Goal: Transaction & Acquisition: Subscribe to service/newsletter

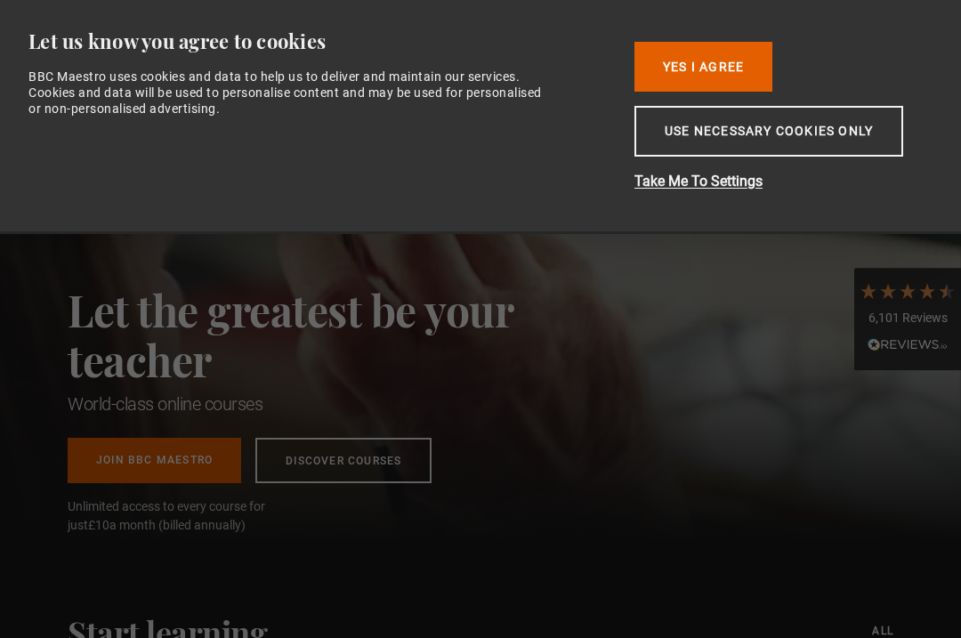
click at [744, 63] on button "Yes I Agree" at bounding box center [703, 67] width 138 height 50
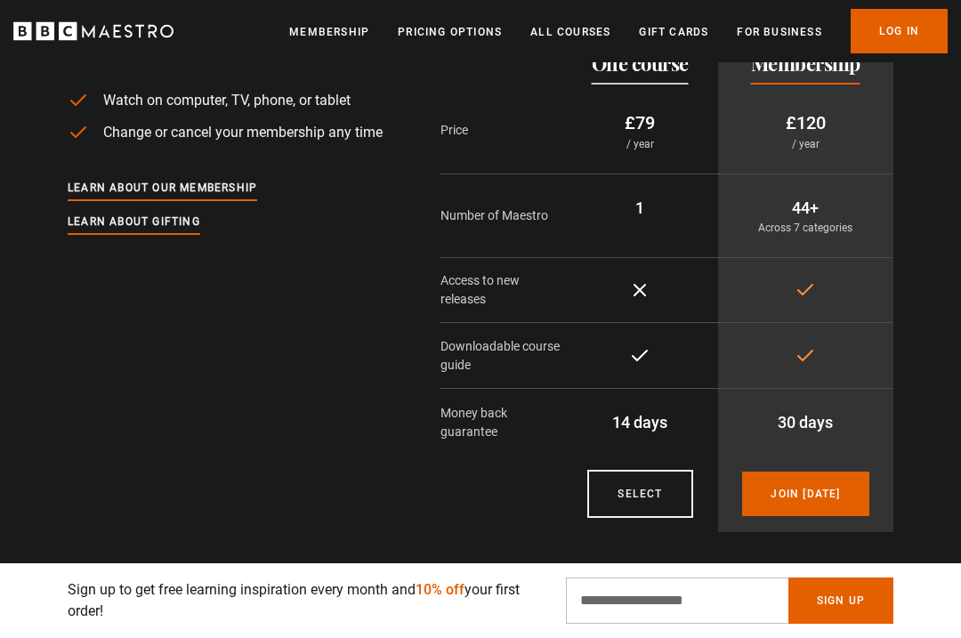
scroll to position [0, 771]
click at [839, 471] on link "Join today" at bounding box center [805, 493] width 126 height 44
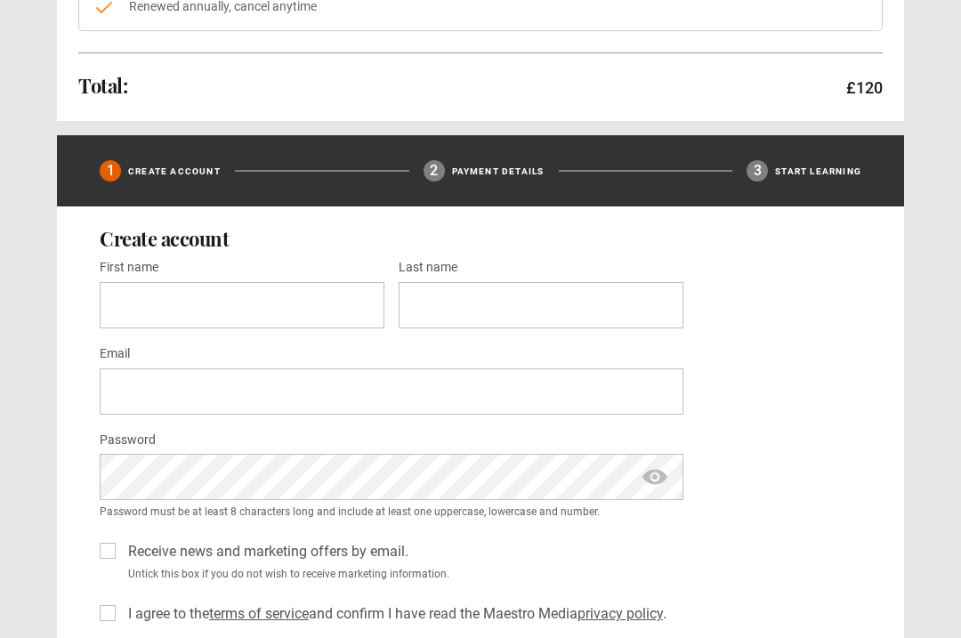
scroll to position [418, 0]
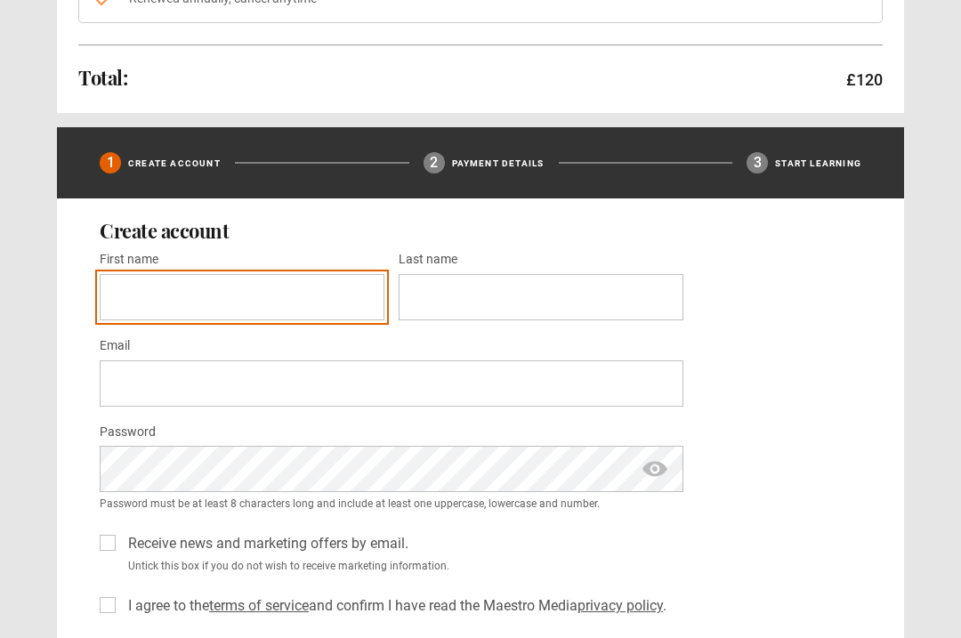
click at [145, 310] on input "First name *" at bounding box center [242, 298] width 285 height 46
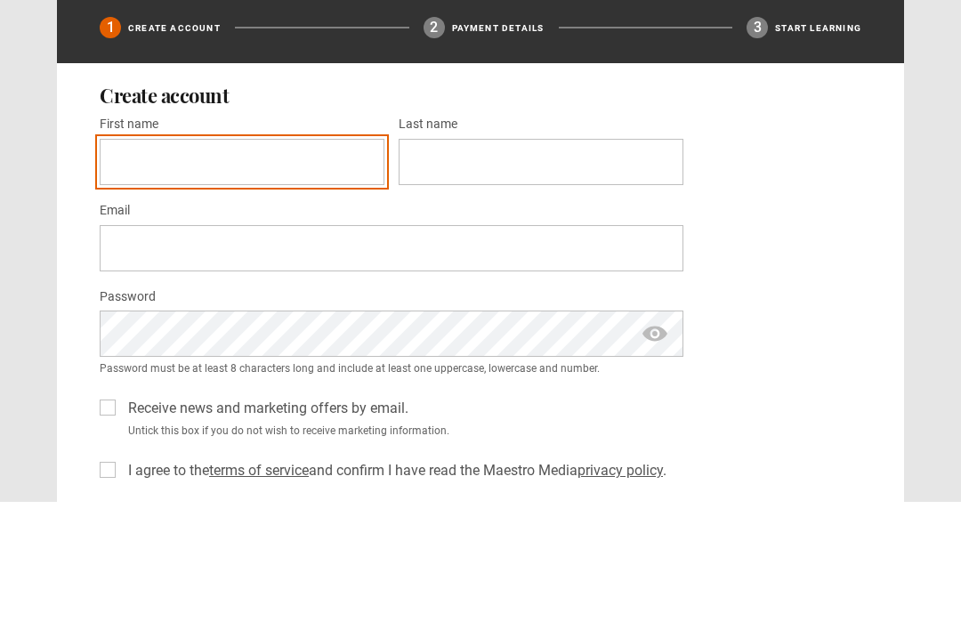
type input "*******"
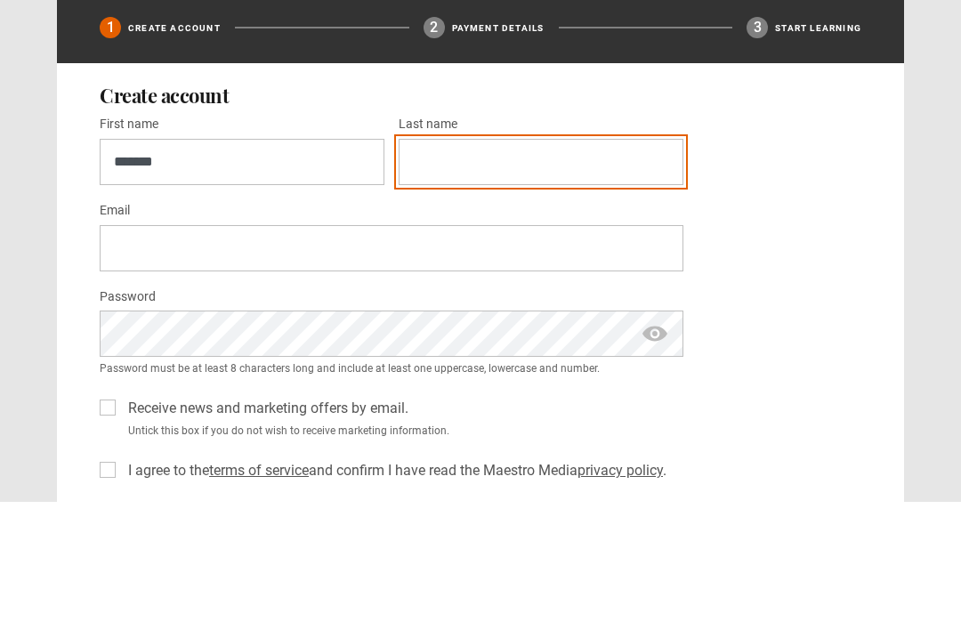
type input "******"
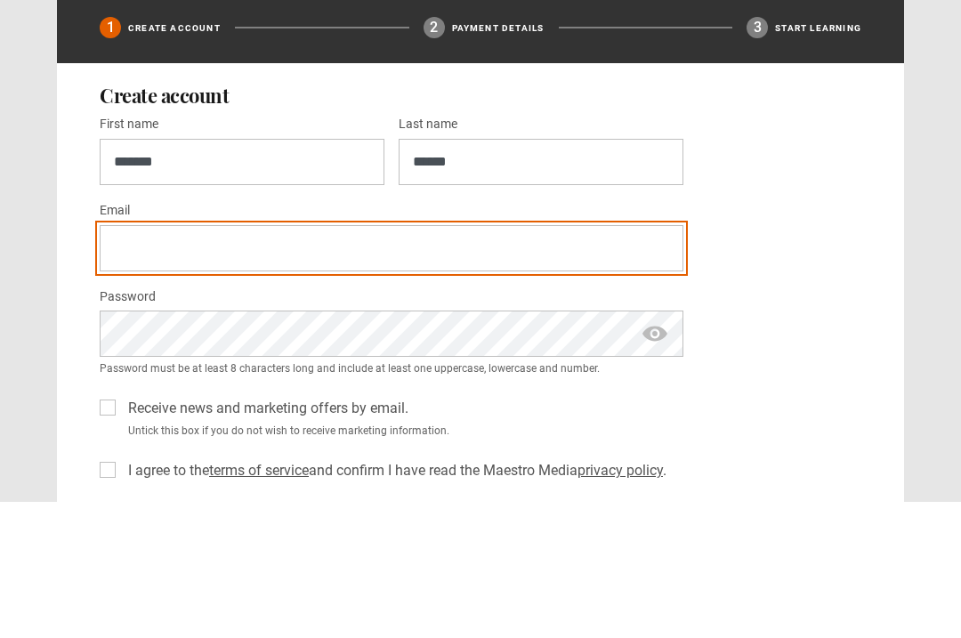
type input "**********"
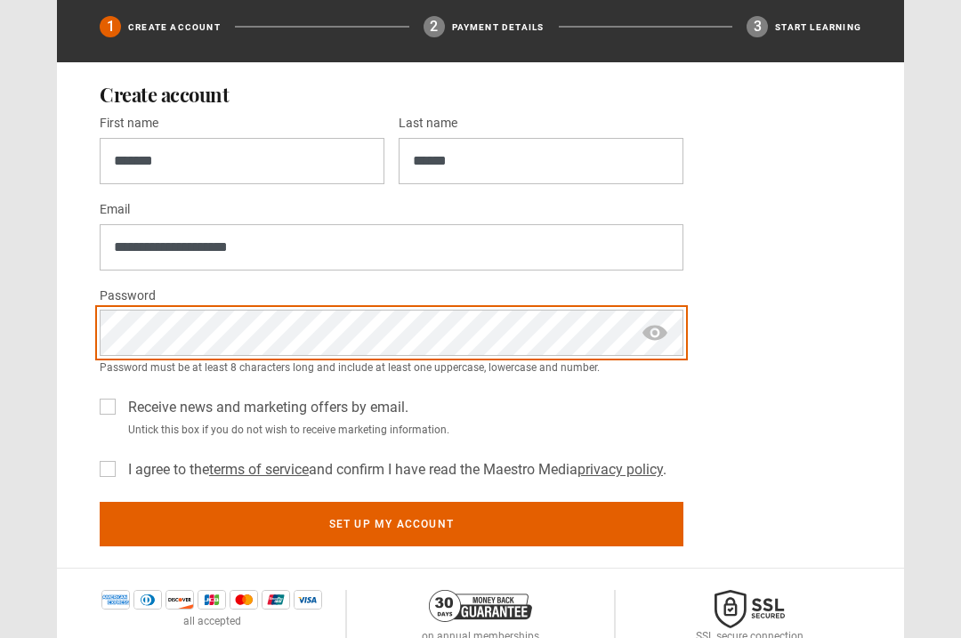
scroll to position [554, 0]
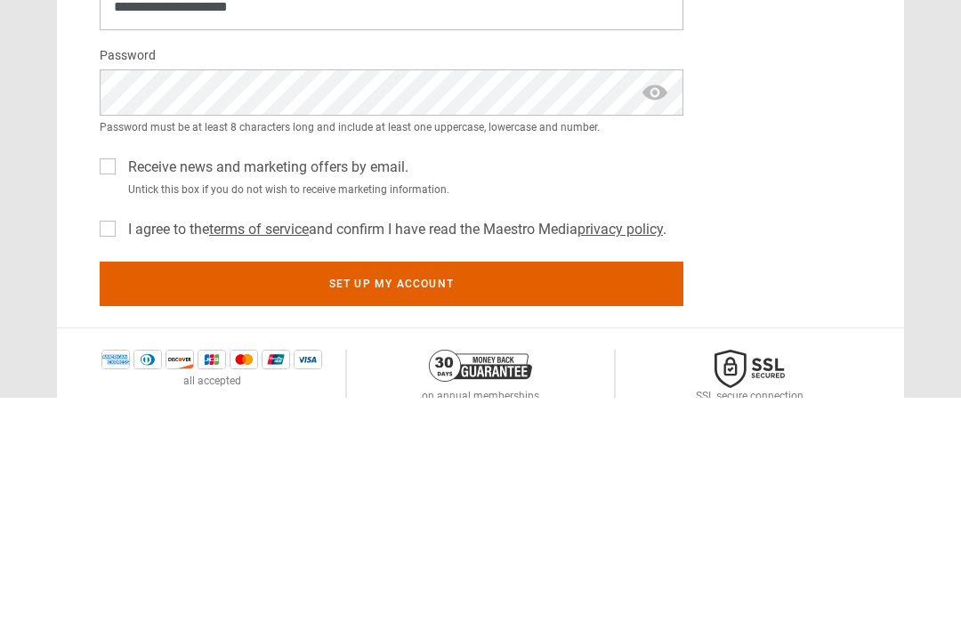
click at [652, 310] on span "show password" at bounding box center [654, 333] width 28 height 46
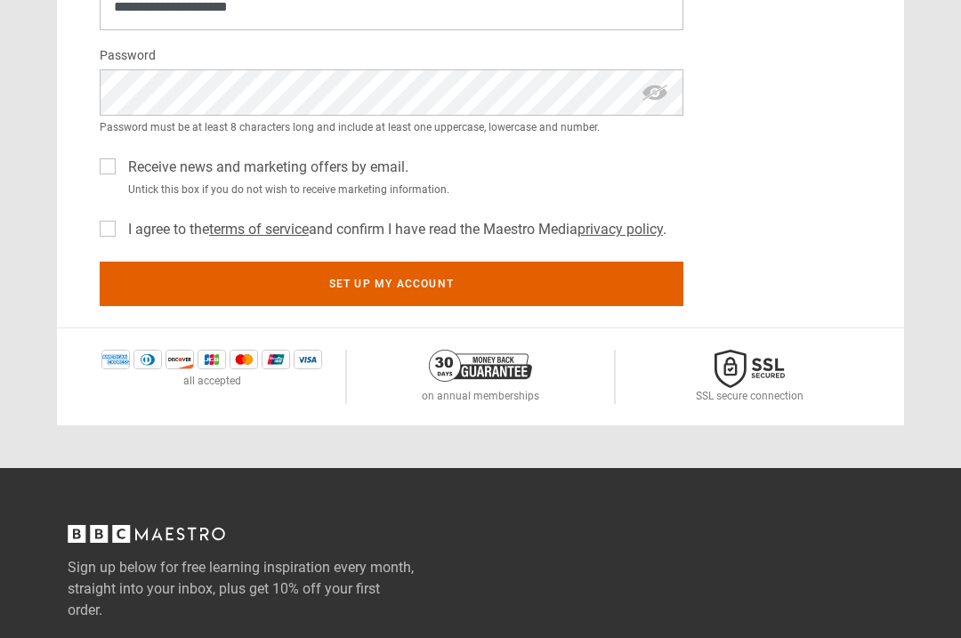
click at [121, 170] on label "Receive news and marketing offers by email." at bounding box center [264, 167] width 287 height 21
click at [121, 165] on label "Receive news and marketing offers by email." at bounding box center [264, 167] width 287 height 21
click at [121, 158] on label "Receive news and marketing offers by email." at bounding box center [264, 167] width 287 height 21
click at [104, 213] on div "I agree to the terms of service and confirm I have read the Maestro Media priva…" at bounding box center [391, 226] width 583 height 28
click at [121, 222] on label "I agree to the terms of service and confirm I have read the Maestro Media priva…" at bounding box center [393, 229] width 545 height 21
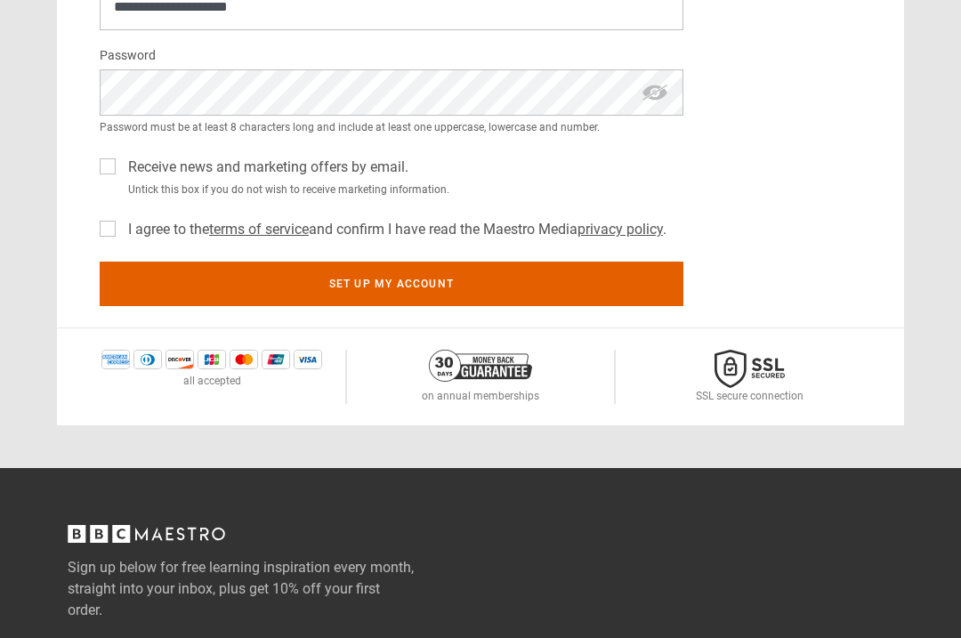
click at [618, 293] on button "Set up my account" at bounding box center [391, 283] width 583 height 44
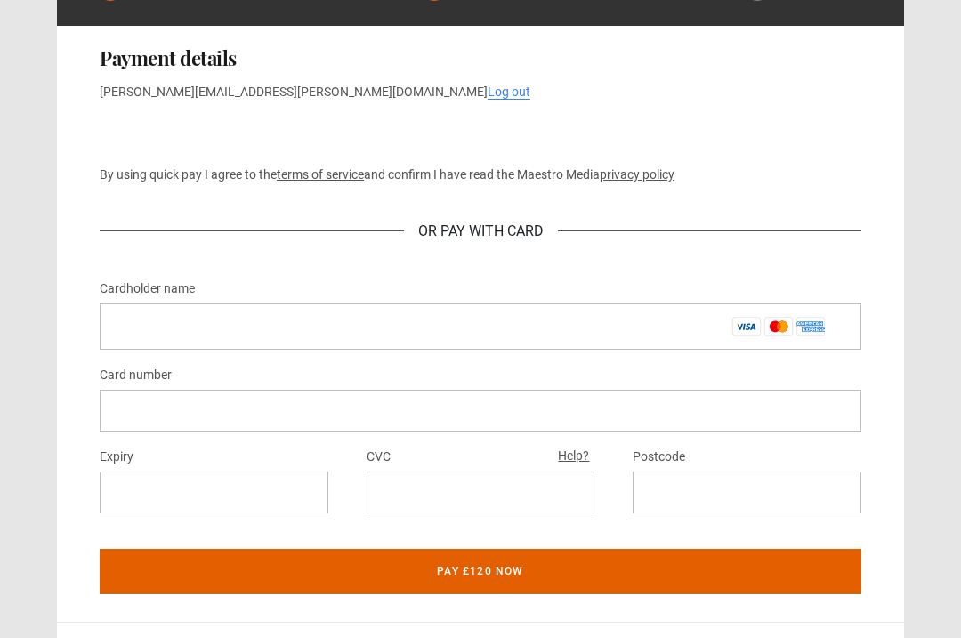
scroll to position [811, 0]
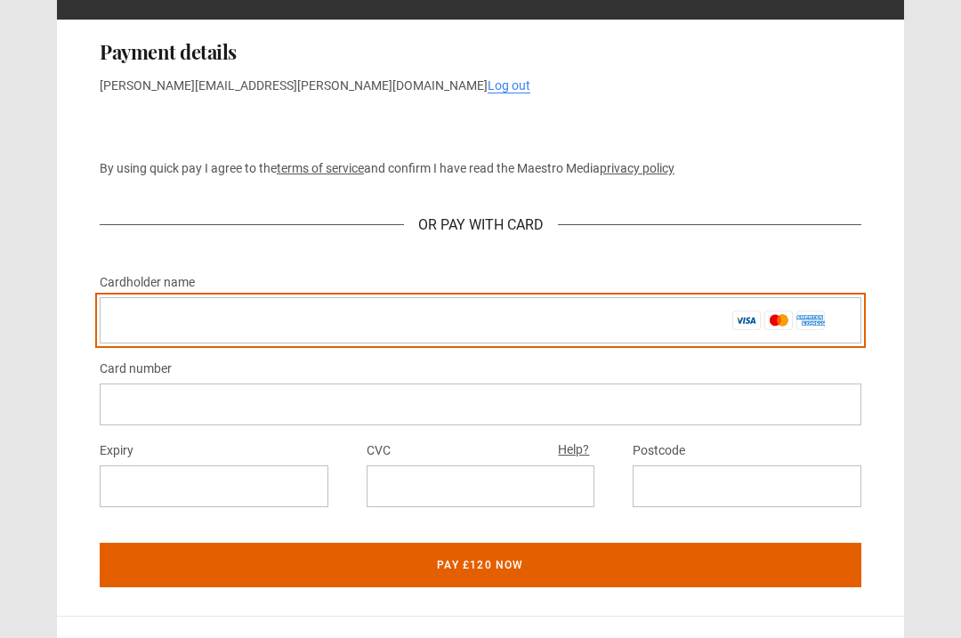
click at [149, 327] on input "Cardholder name *" at bounding box center [480, 320] width 761 height 46
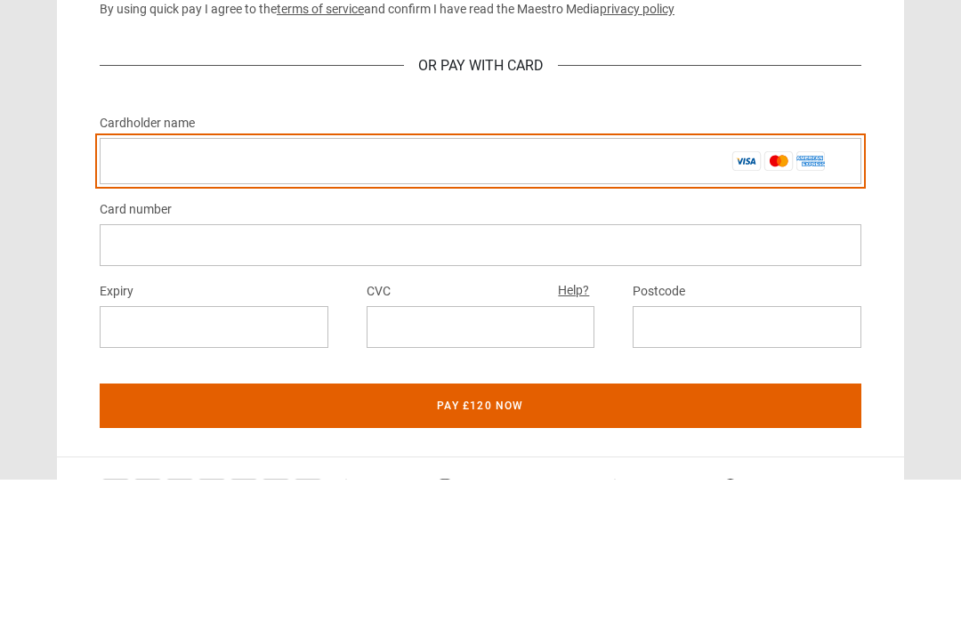
type input "********"
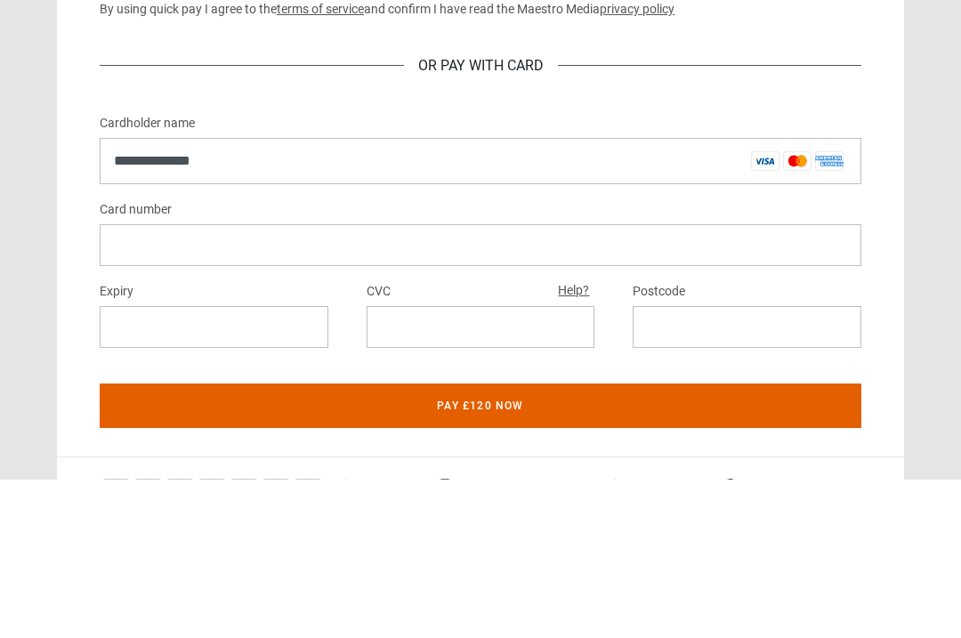
type input "**********"
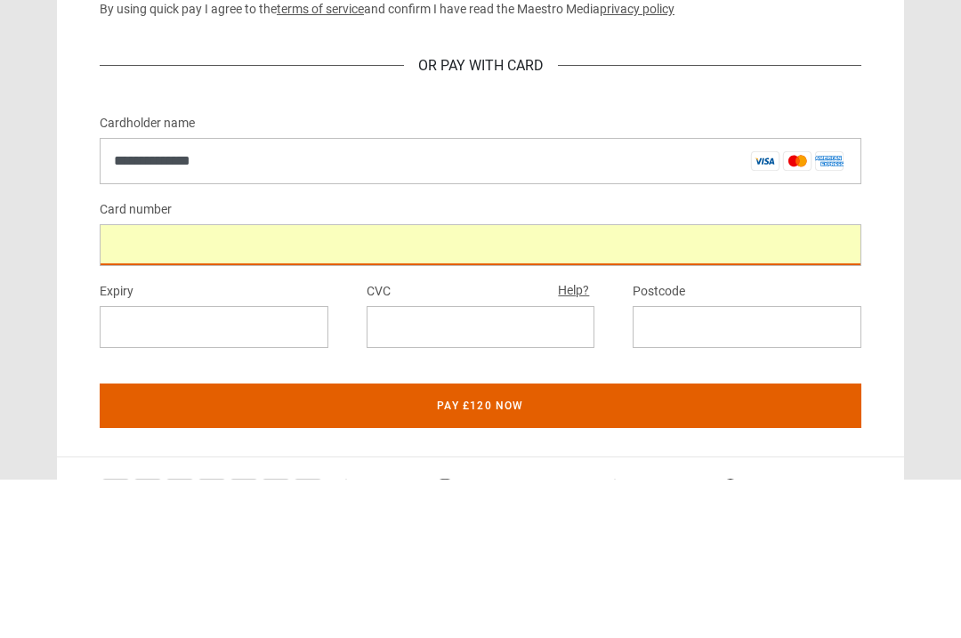
scroll to position [970, 0]
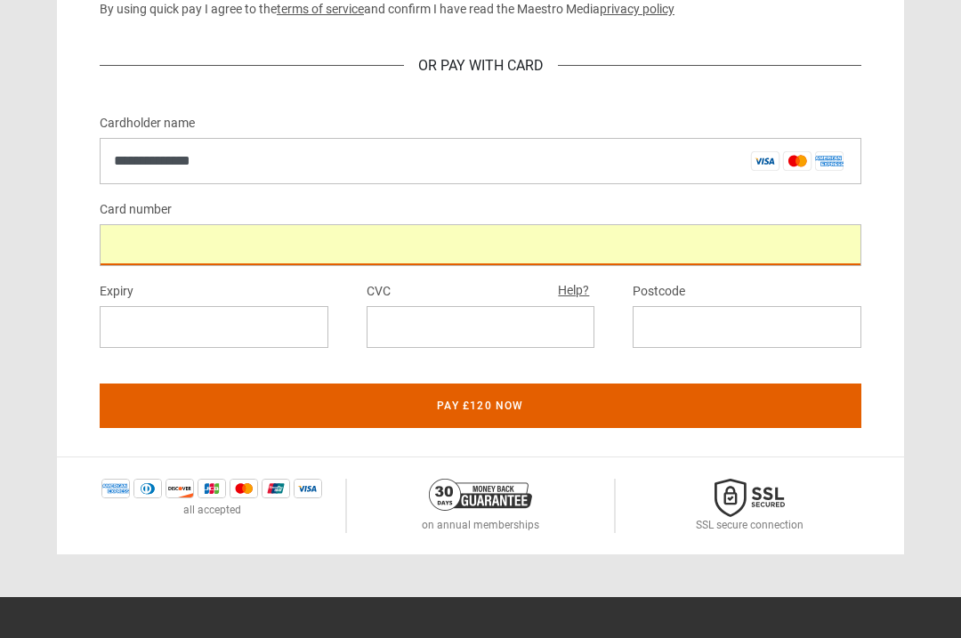
click at [124, 314] on div at bounding box center [214, 327] width 229 height 42
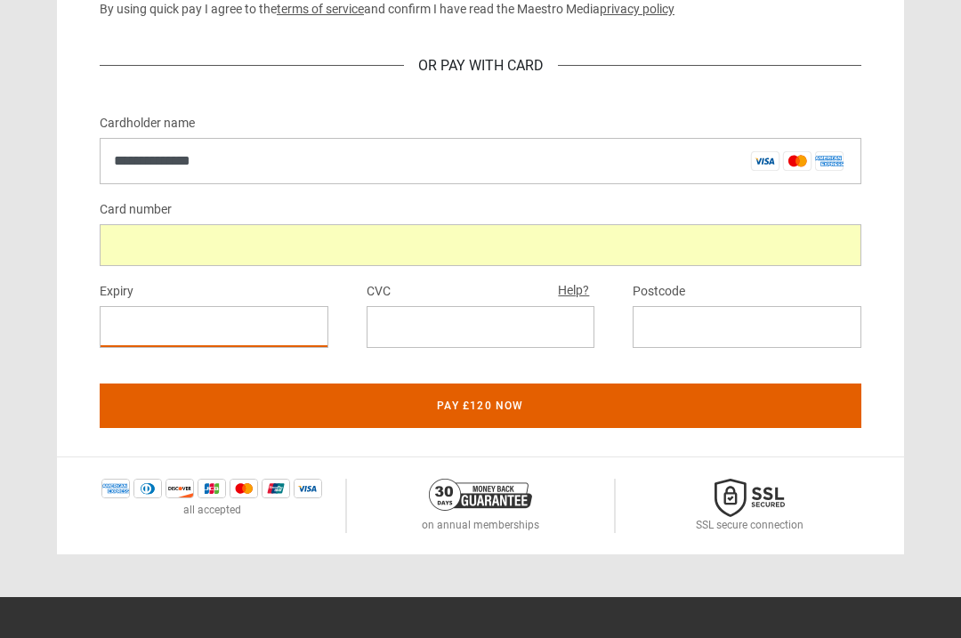
click at [117, 334] on iframe at bounding box center [214, 326] width 200 height 17
click at [149, 342] on div at bounding box center [214, 327] width 229 height 42
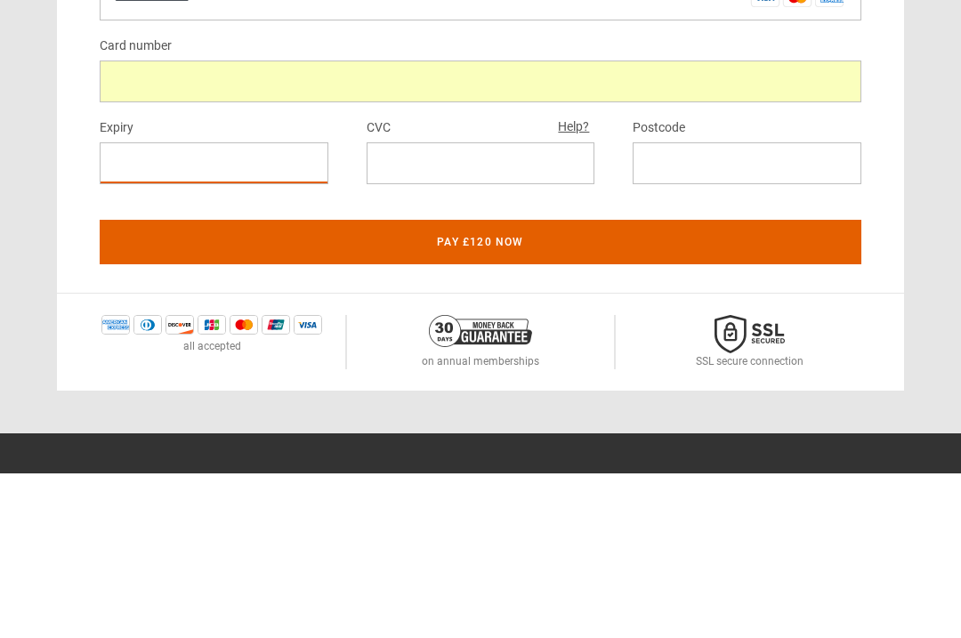
scroll to position [1135, 0]
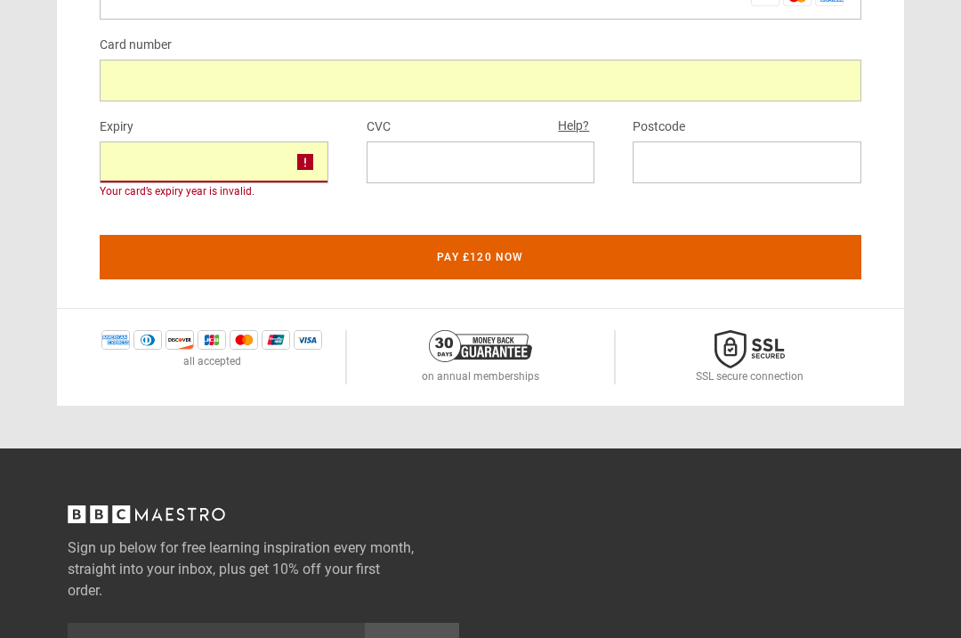
click at [228, 174] on div at bounding box center [214, 162] width 229 height 42
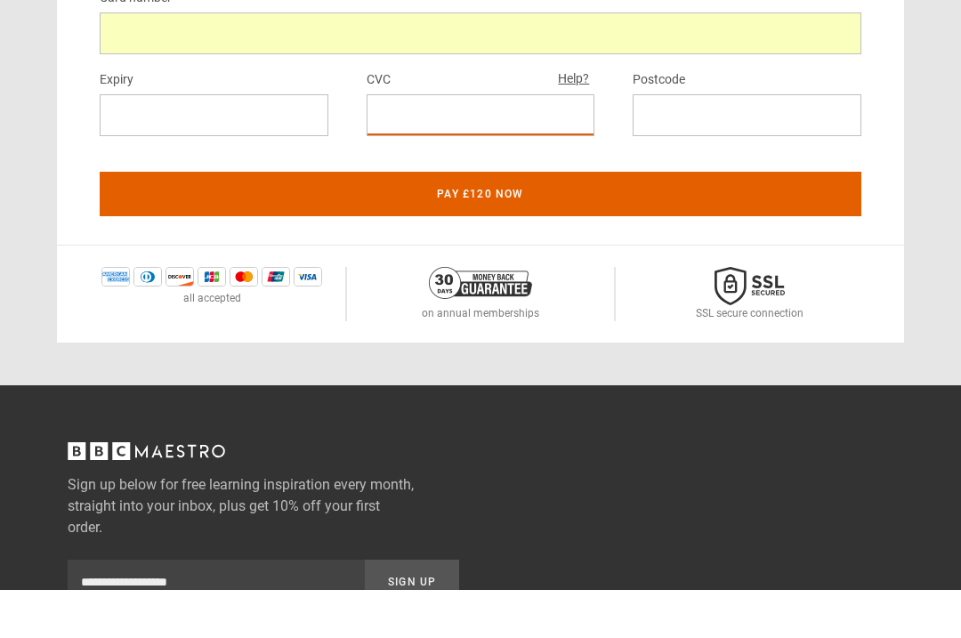
click at [740, 142] on div at bounding box center [746, 163] width 229 height 42
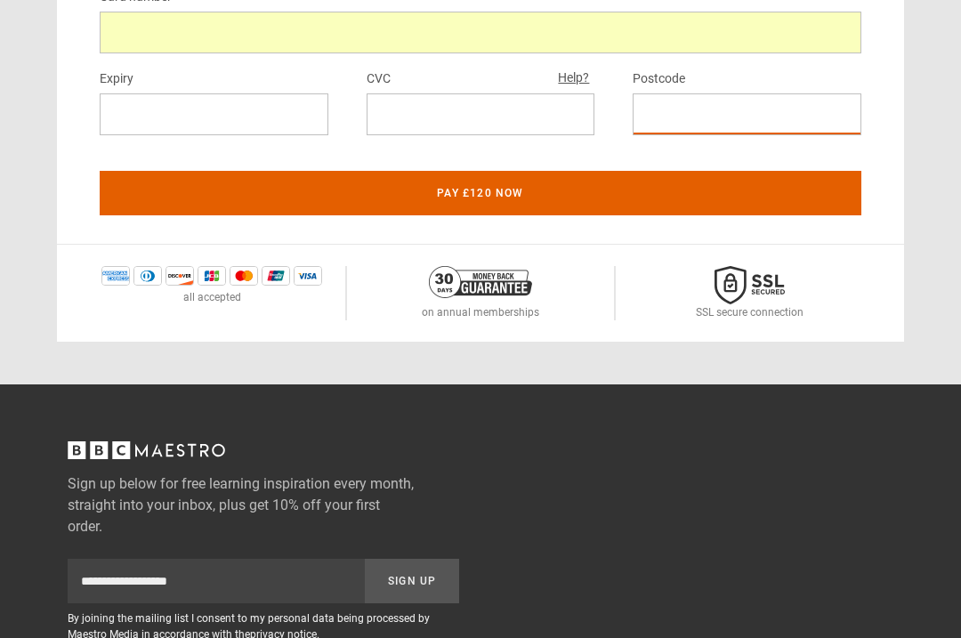
click at [754, 132] on div at bounding box center [746, 114] width 229 height 42
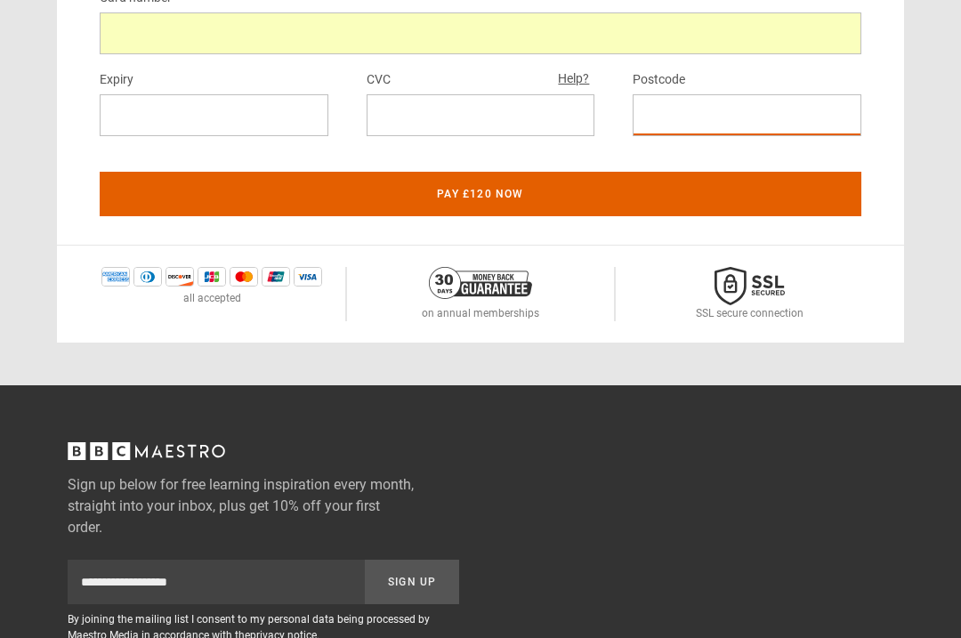
click at [801, 187] on button "Pay £120 now" at bounding box center [480, 194] width 761 height 44
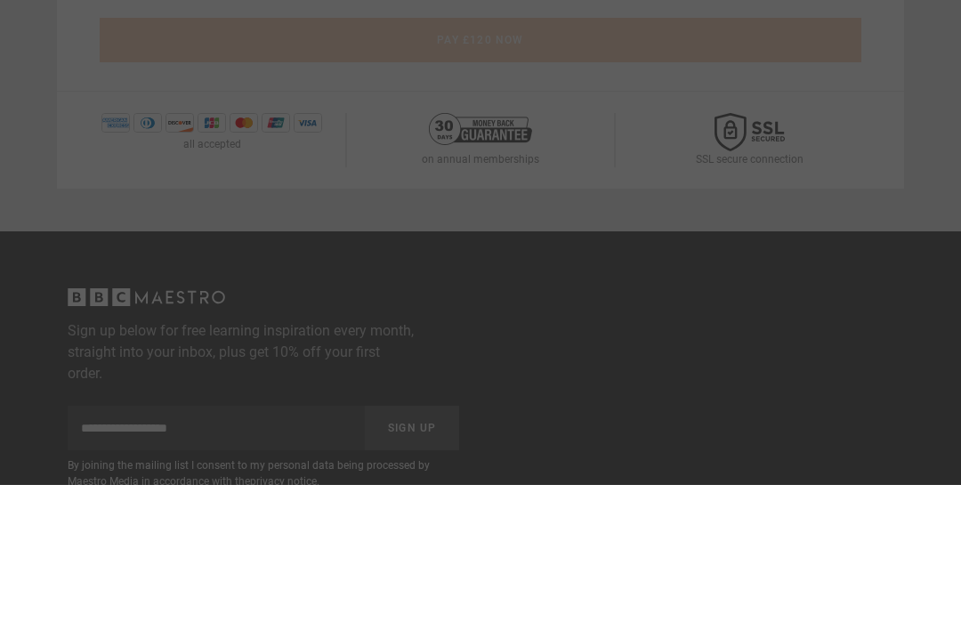
scroll to position [1336, 0]
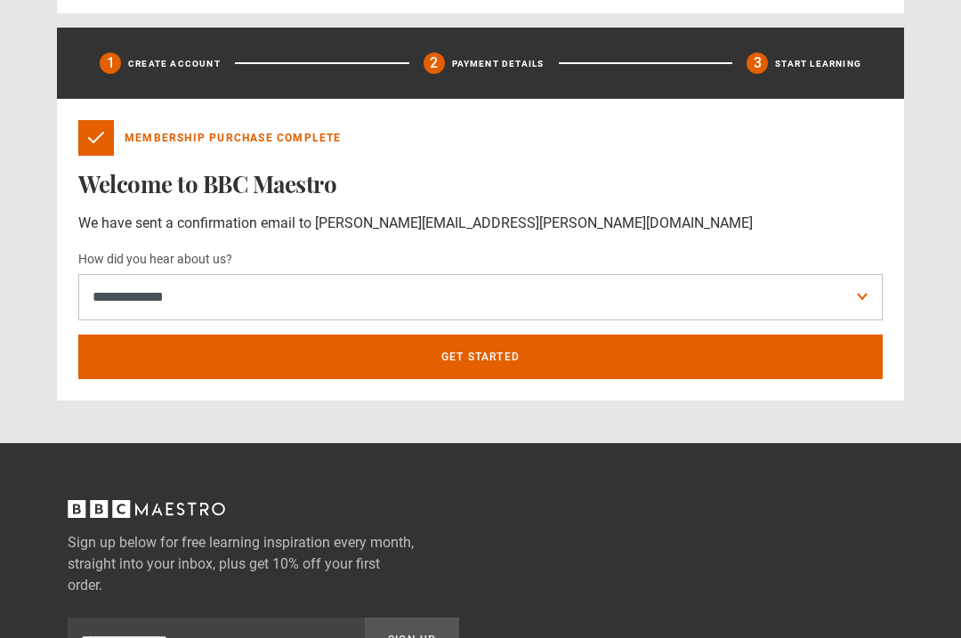
scroll to position [524, 0]
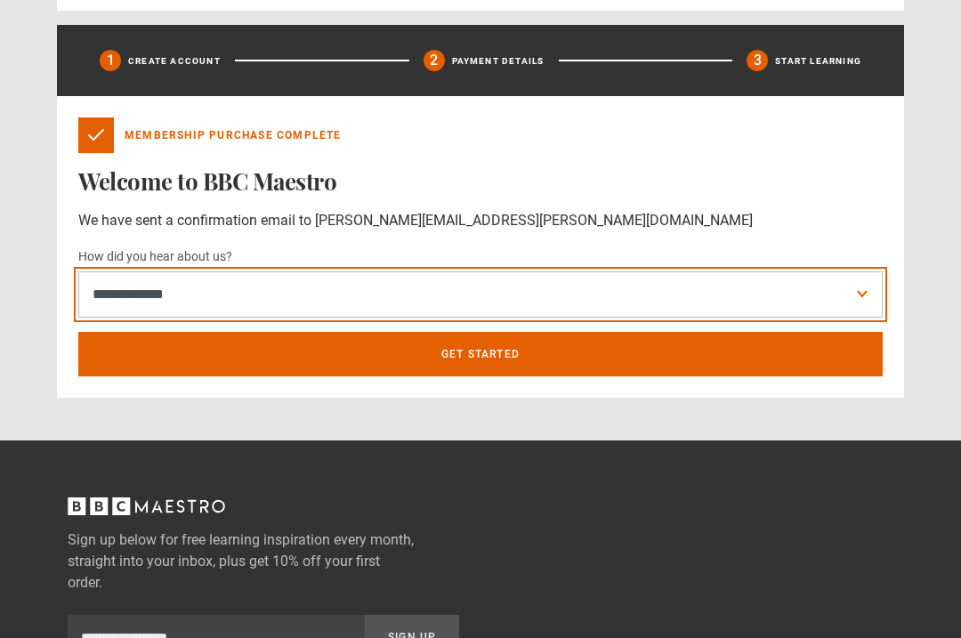
click at [799, 273] on select "**********" at bounding box center [480, 295] width 804 height 46
click at [605, 315] on select "**********" at bounding box center [480, 294] width 804 height 46
select select "******"
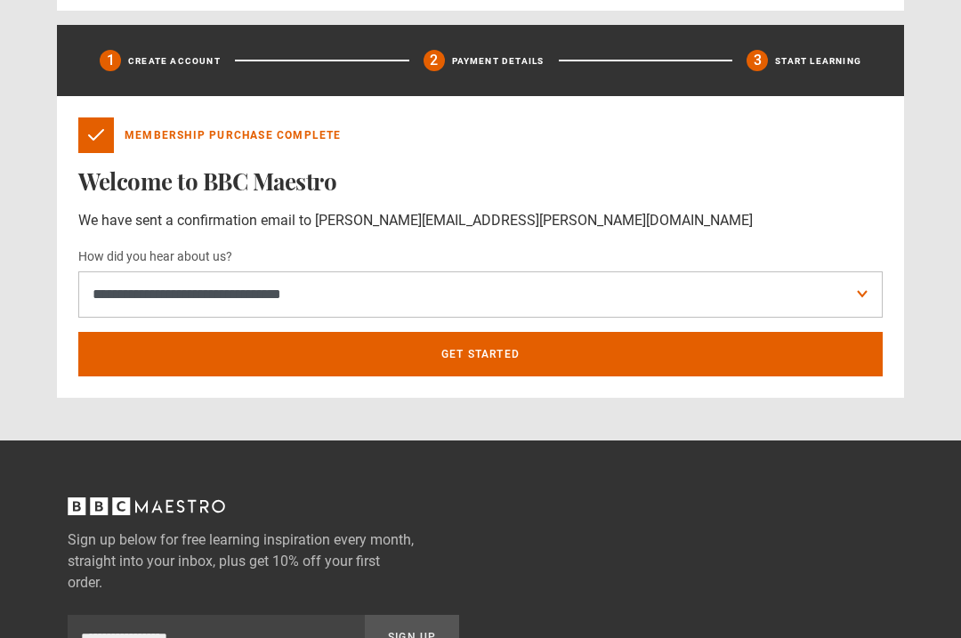
click at [636, 361] on link "Get Started" at bounding box center [480, 354] width 804 height 44
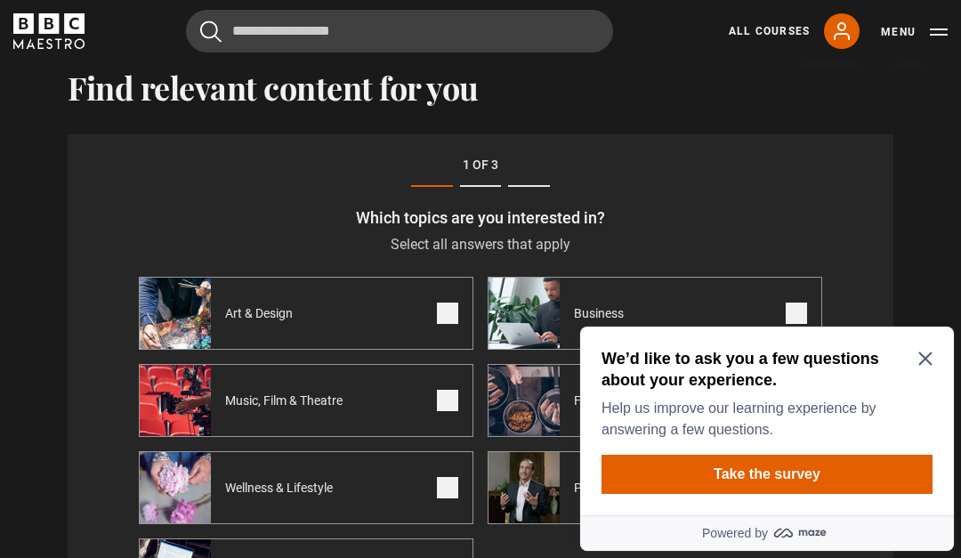
click at [875, 479] on button "Take the survey" at bounding box center [766, 474] width 331 height 39
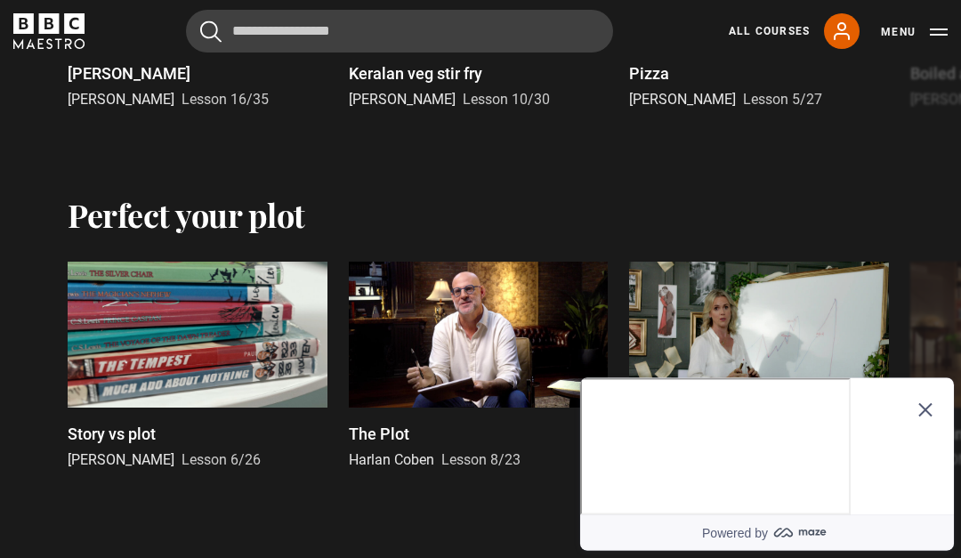
scroll to position [3139, 0]
click at [922, 403] on icon "Close Maze Prompt" at bounding box center [925, 410] width 14 height 14
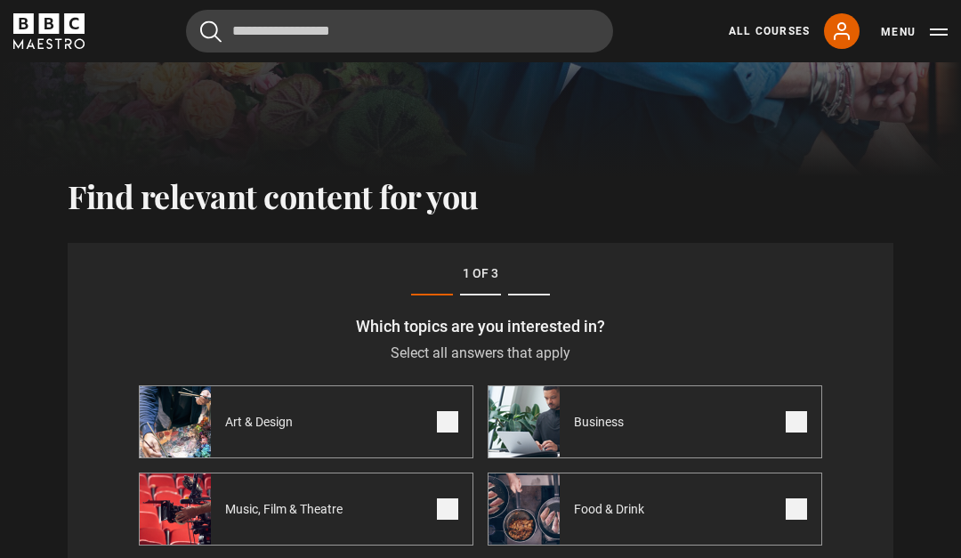
scroll to position [426, 0]
click at [459, 411] on label "Art & Design" at bounding box center [306, 421] width 334 height 73
click at [788, 430] on span at bounding box center [795, 421] width 21 height 21
click at [799, 495] on label "Food & Drink" at bounding box center [654, 508] width 334 height 73
click at [444, 509] on span at bounding box center [447, 508] width 21 height 21
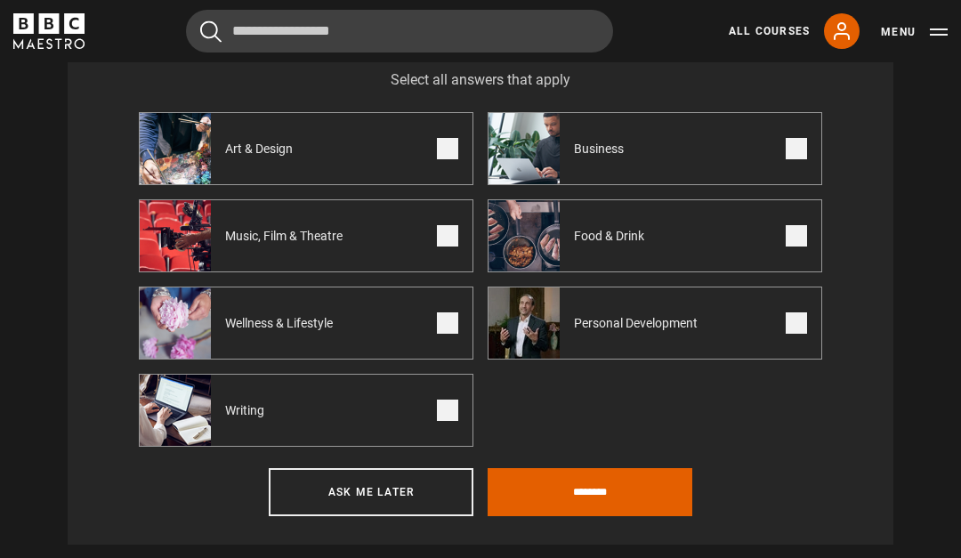
scroll to position [710, 0]
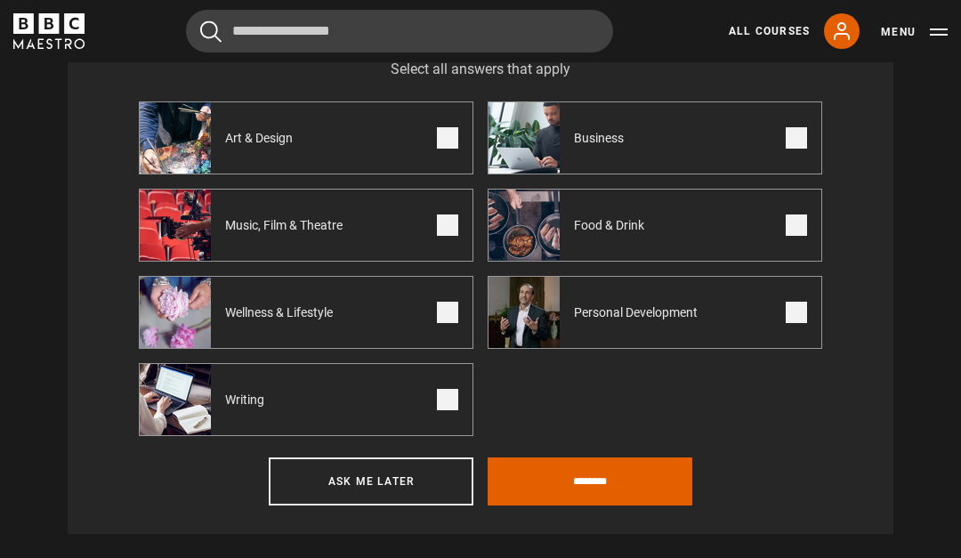
click at [452, 398] on span at bounding box center [447, 399] width 21 height 21
click at [655, 479] on input "********" at bounding box center [589, 481] width 205 height 48
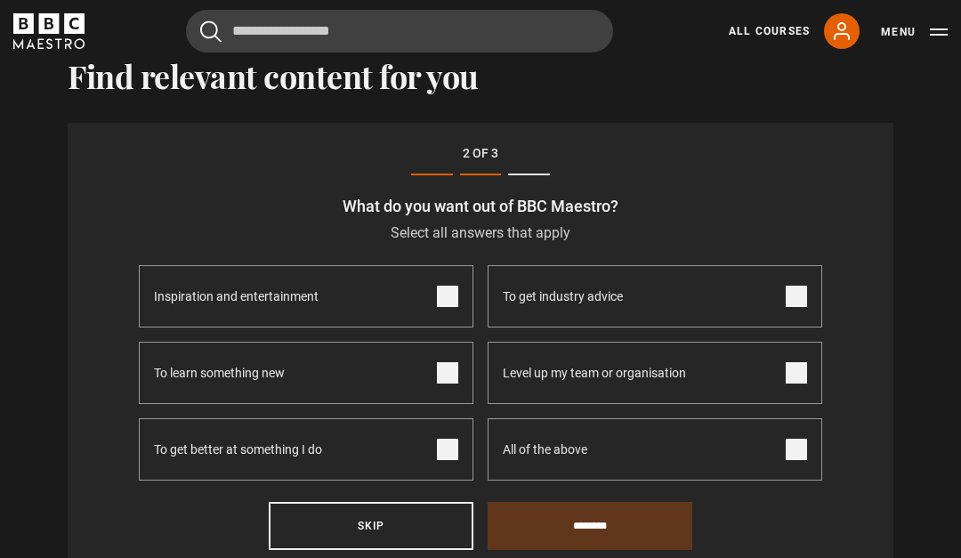
scroll to position [535, 0]
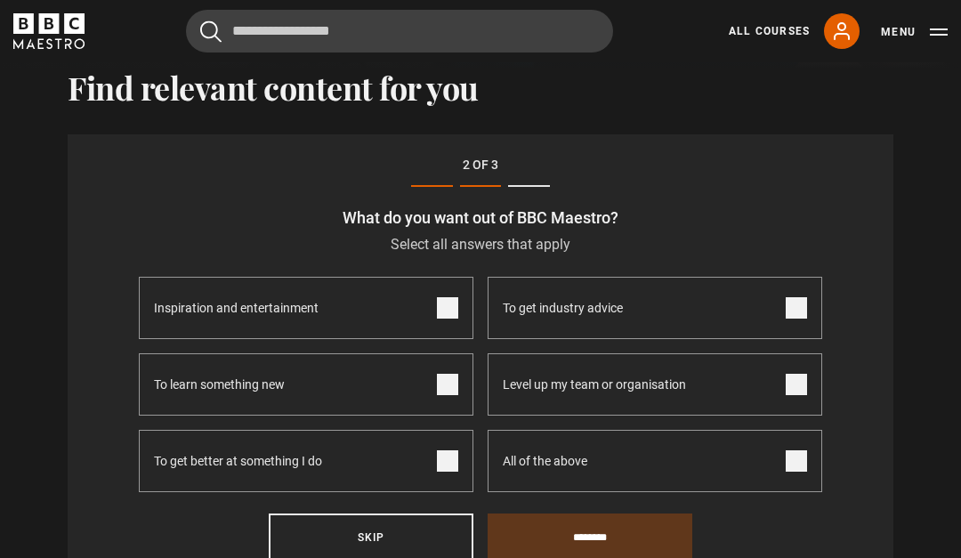
click at [798, 451] on span at bounding box center [795, 460] width 21 height 21
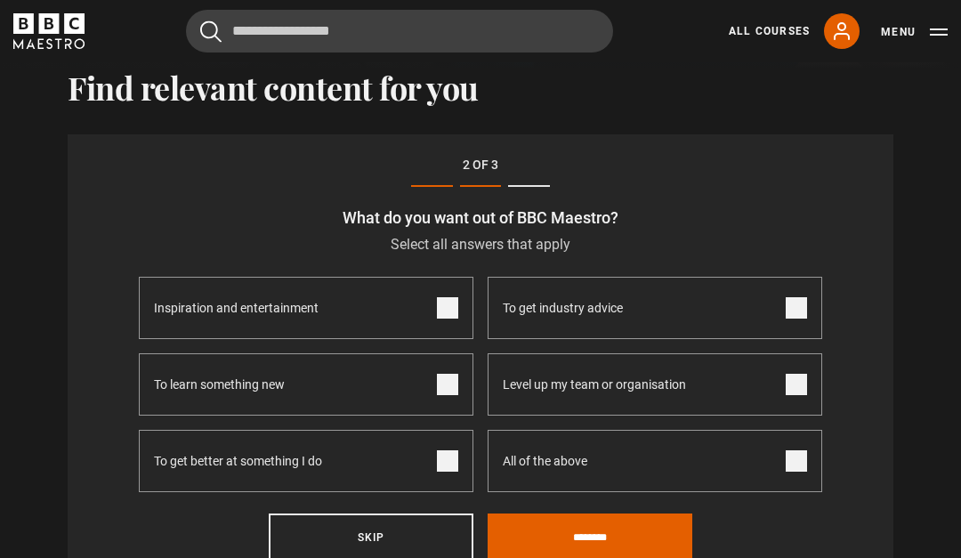
click at [660, 524] on input "********" at bounding box center [589, 537] width 205 height 48
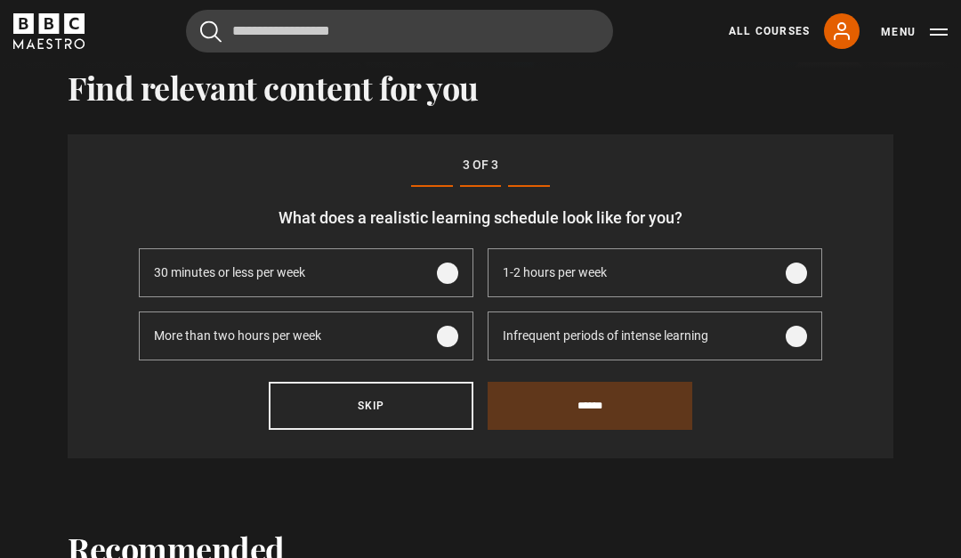
scroll to position [536, 0]
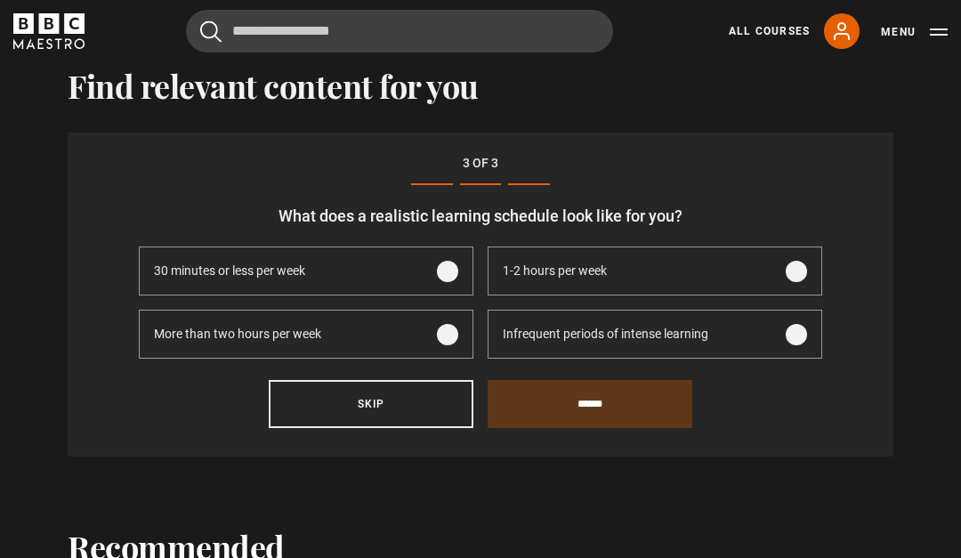
click at [776, 292] on label "1-2 hours per week" at bounding box center [654, 270] width 334 height 49
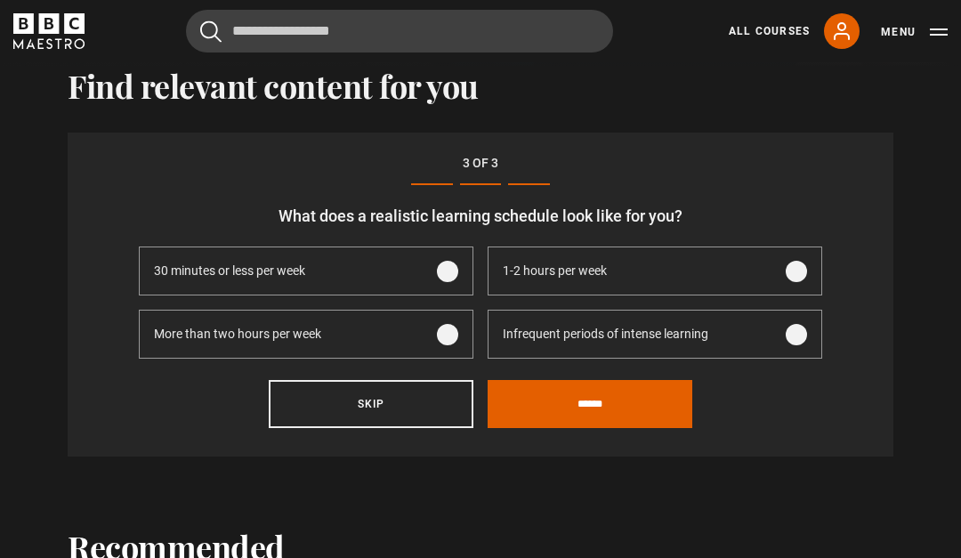
click at [795, 343] on span at bounding box center [795, 334] width 21 height 21
click at [801, 266] on span at bounding box center [795, 271] width 21 height 21
click at [685, 403] on input "******" at bounding box center [589, 404] width 205 height 48
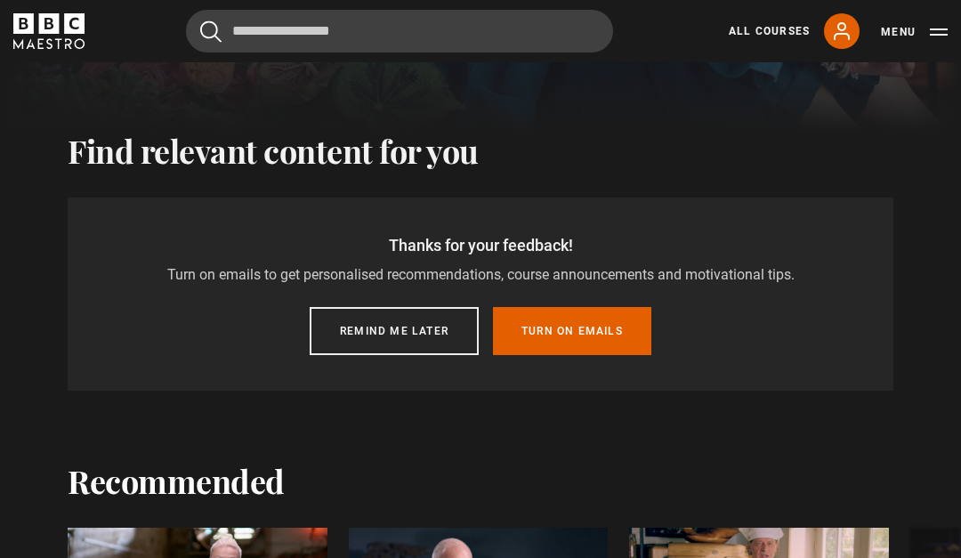
scroll to position [469, 0]
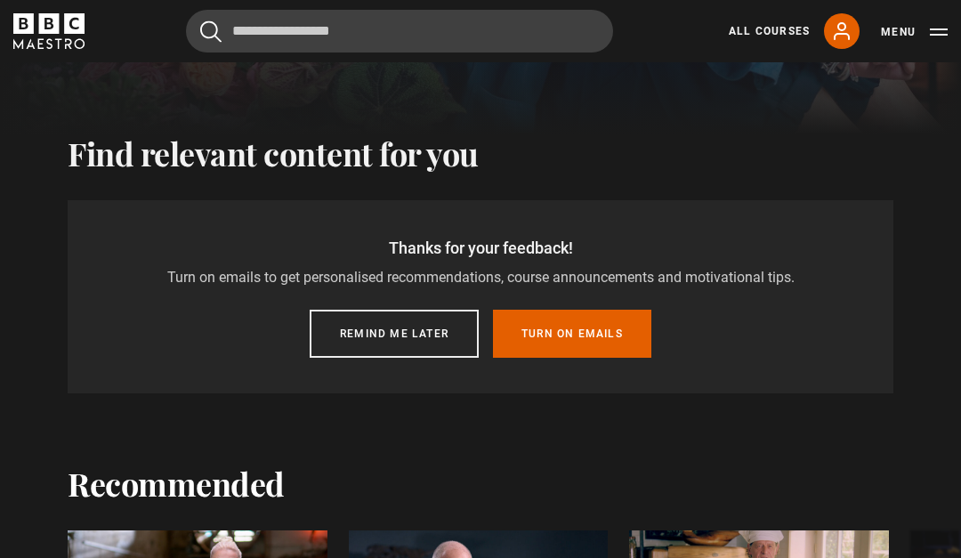
click at [634, 338] on button "Turn on emails" at bounding box center [572, 334] width 158 height 48
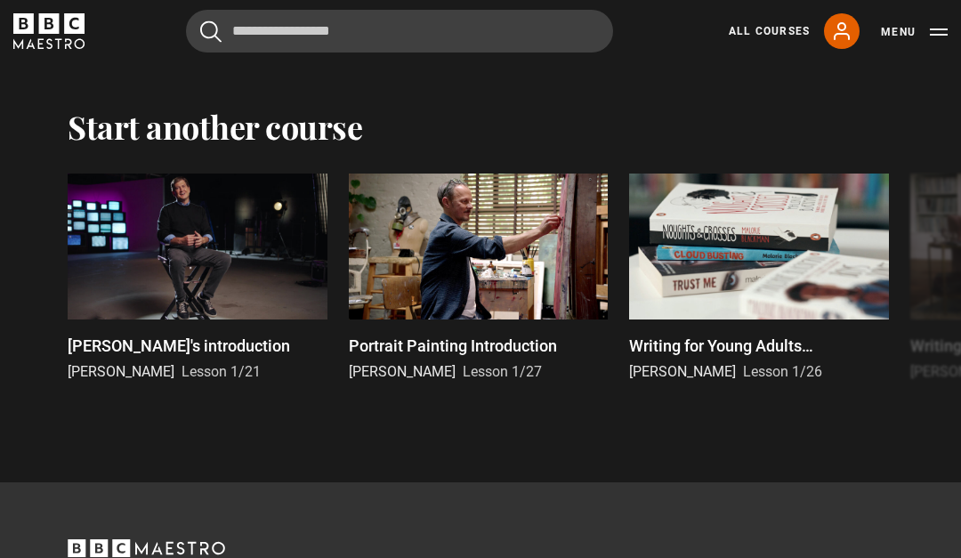
scroll to position [3236, 0]
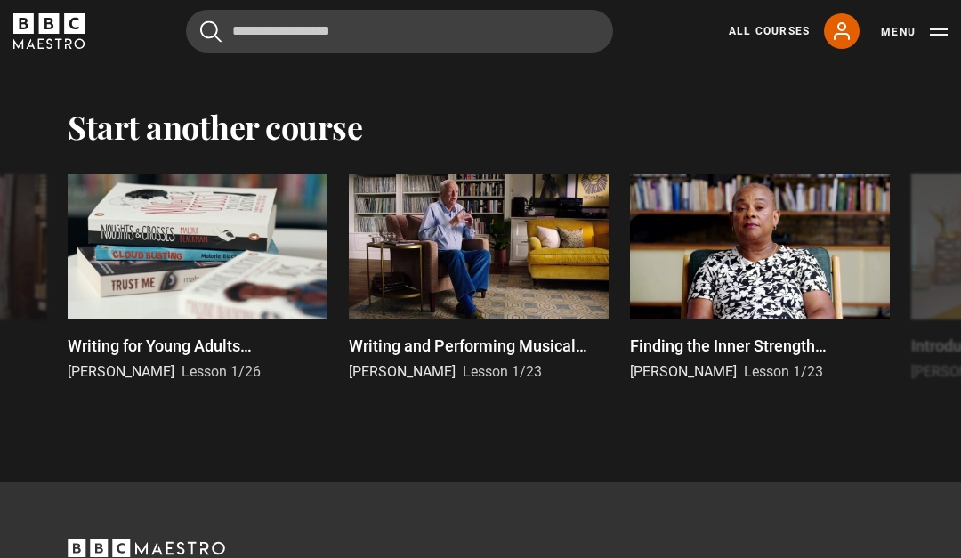
click at [780, 217] on div at bounding box center [760, 246] width 260 height 146
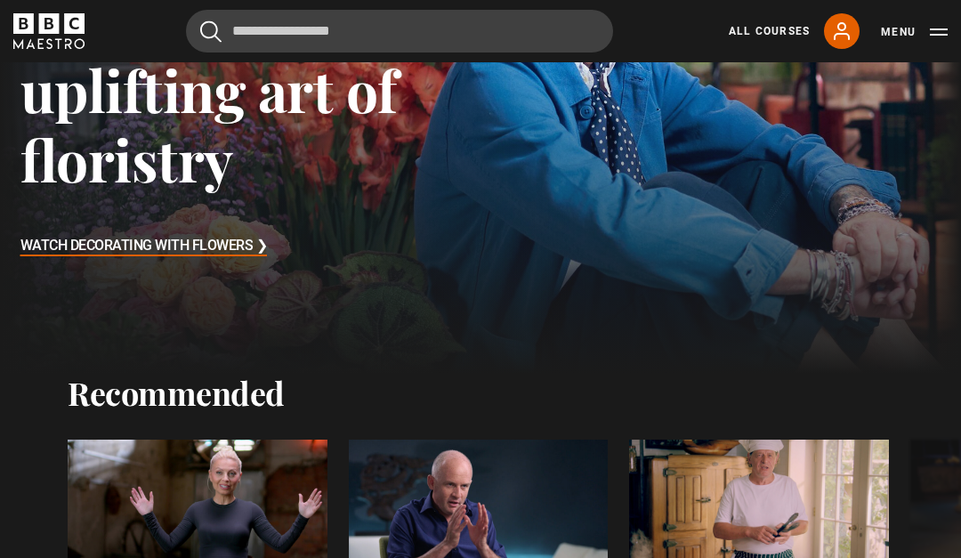
scroll to position [0, 0]
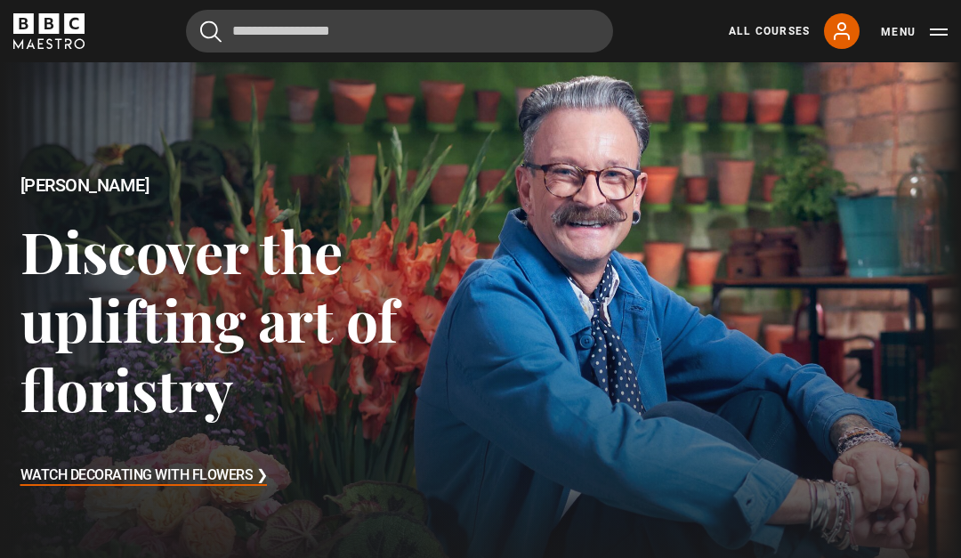
click at [783, 34] on link "All Courses" at bounding box center [768, 31] width 81 height 16
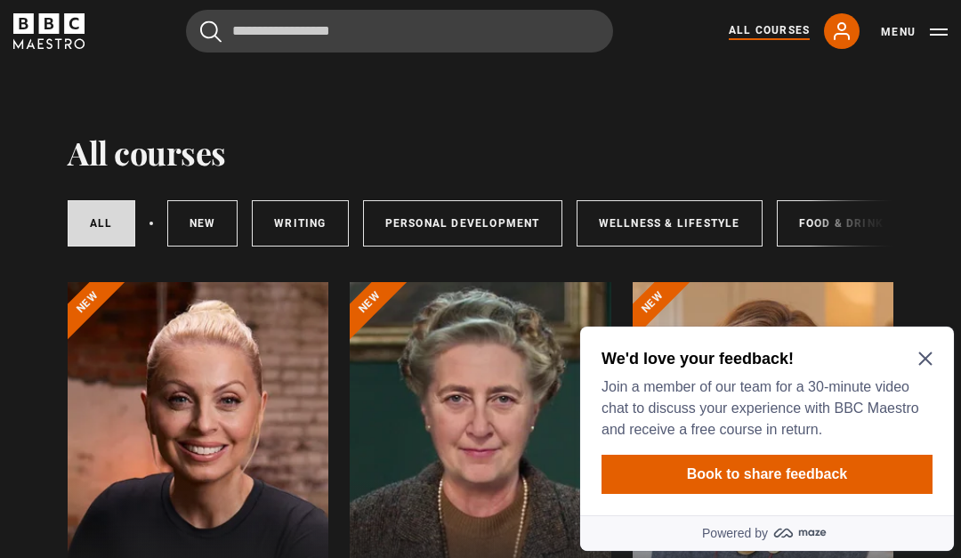
click at [917, 372] on div "We'd love your feedback! Join a member of our team for a 30-minute video chat t…" at bounding box center [763, 394] width 324 height 93
click at [927, 359] on icon "Close Maze Prompt" at bounding box center [924, 358] width 13 height 13
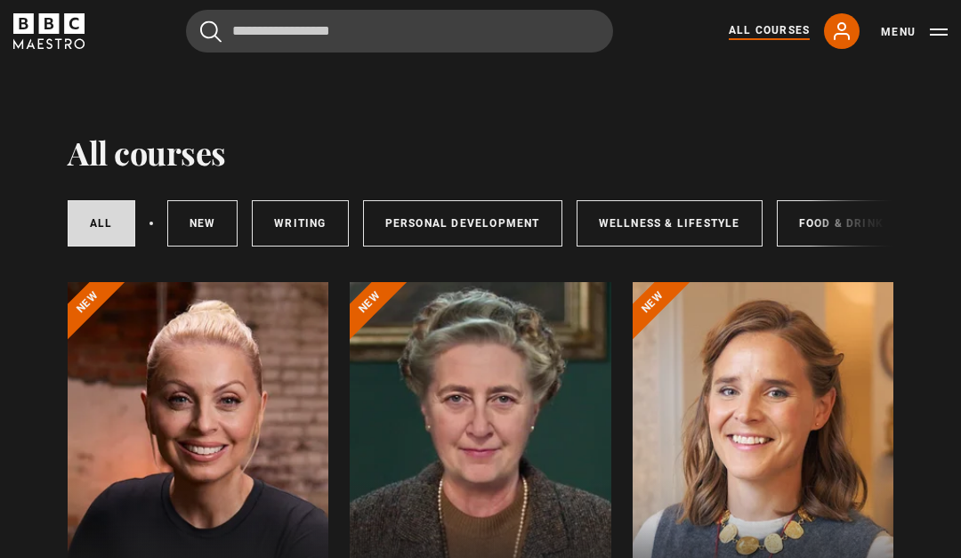
click at [740, 213] on link "Wellness & Lifestyle" at bounding box center [669, 223] width 186 height 46
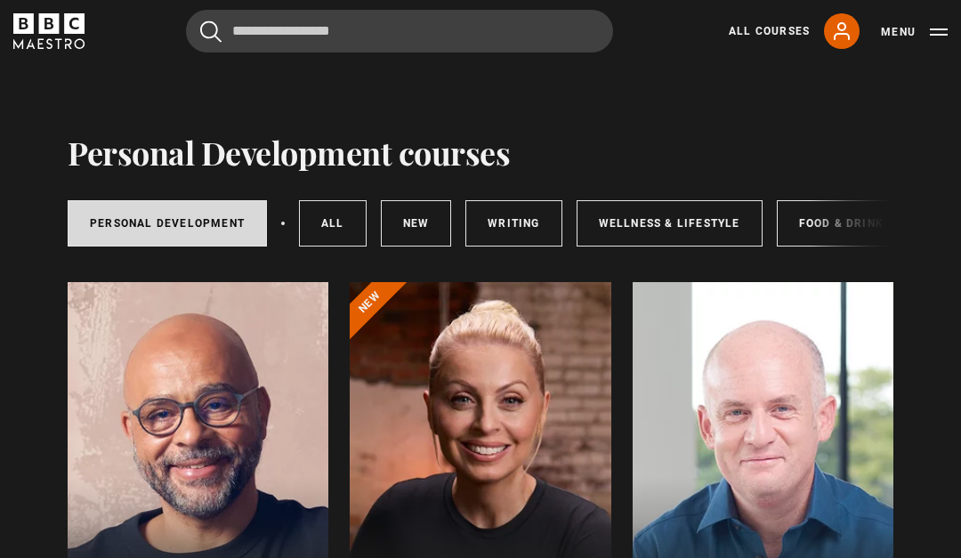
click at [703, 216] on link "Wellness & Lifestyle" at bounding box center [669, 223] width 186 height 46
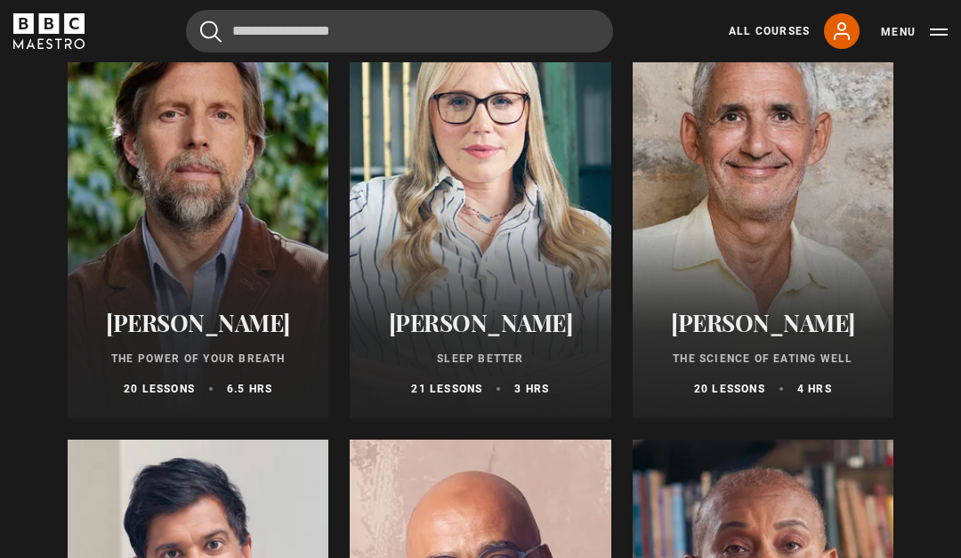
scroll to position [302, 0]
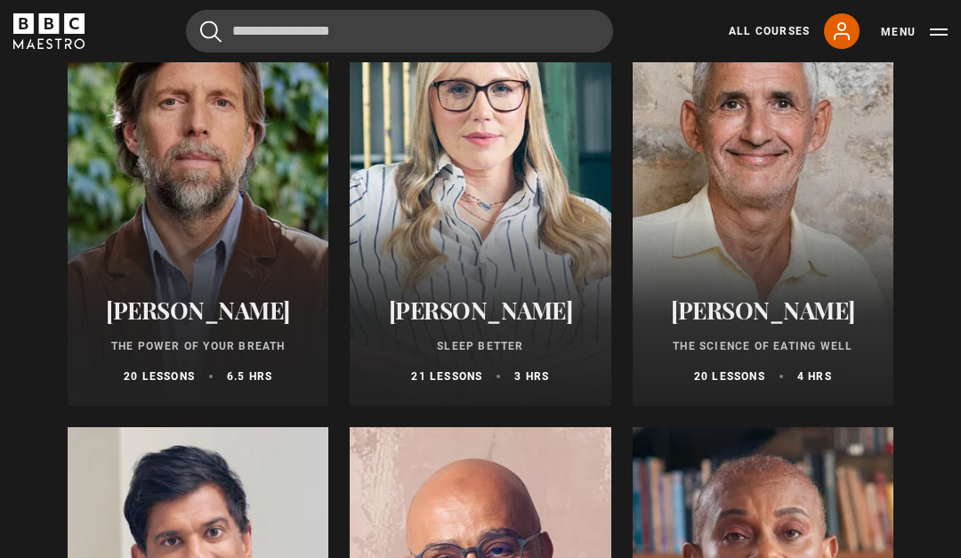
click at [811, 224] on div at bounding box center [762, 193] width 261 height 427
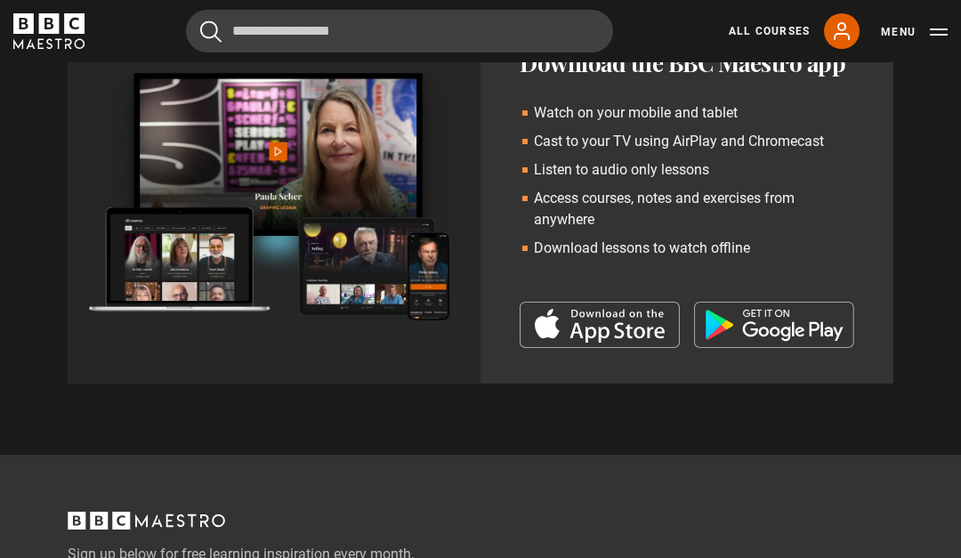
scroll to position [2638, 0]
